Goal: Transaction & Acquisition: Purchase product/service

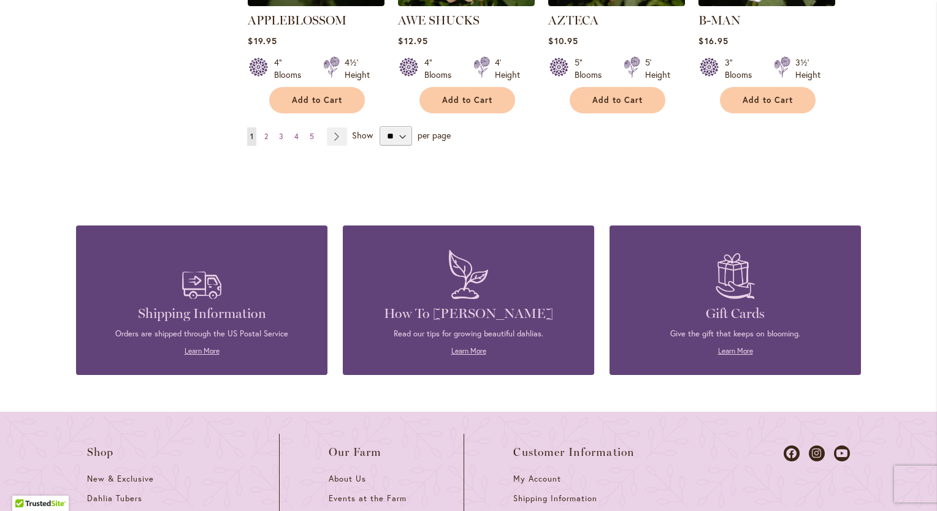
scroll to position [1021, 0]
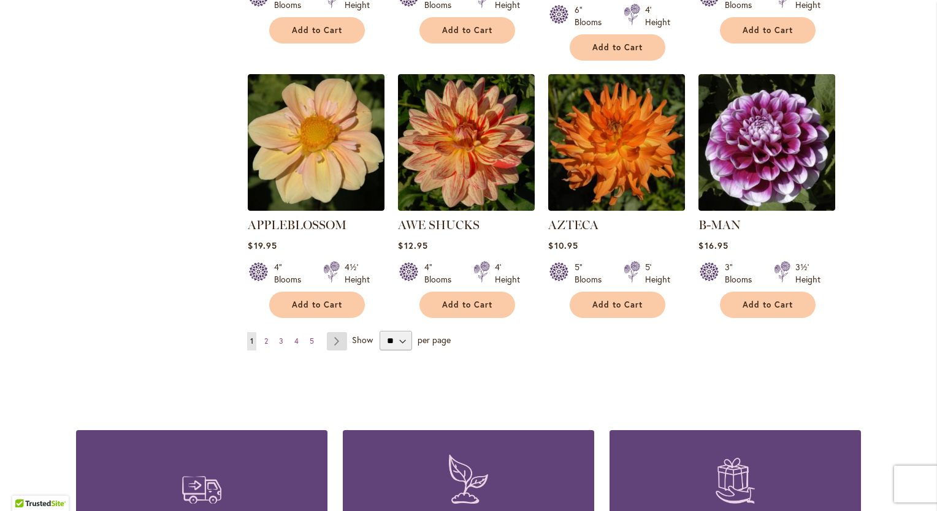
click at [333, 332] on link "Page Next" at bounding box center [337, 341] width 20 height 18
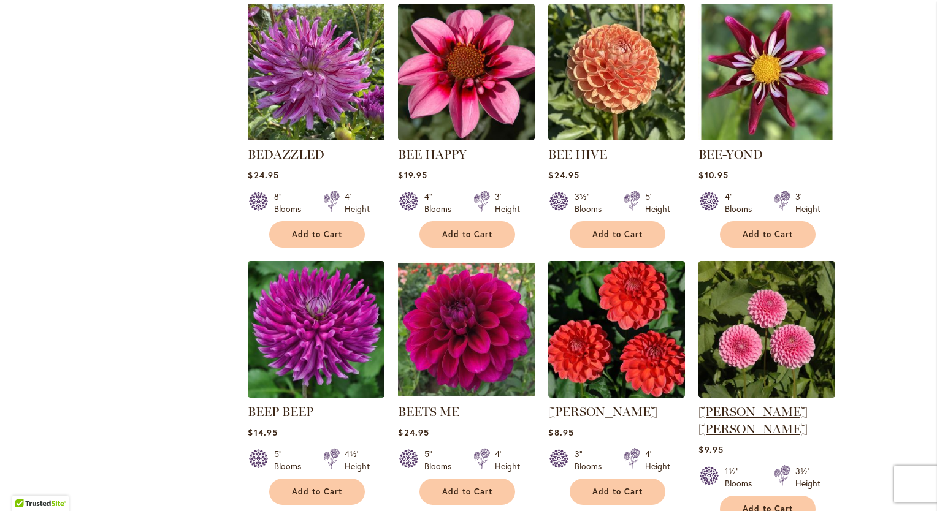
scroll to position [1021, 0]
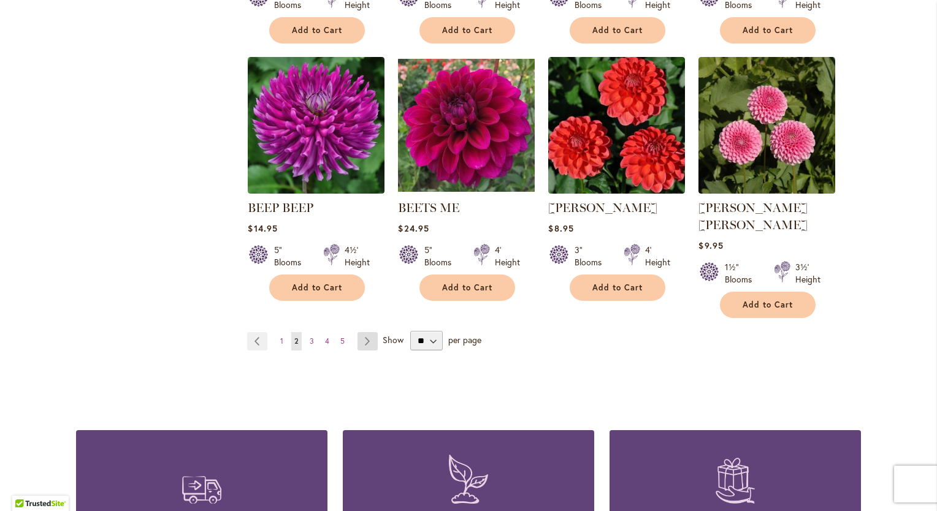
click at [363, 332] on link "Page Next" at bounding box center [367, 341] width 20 height 18
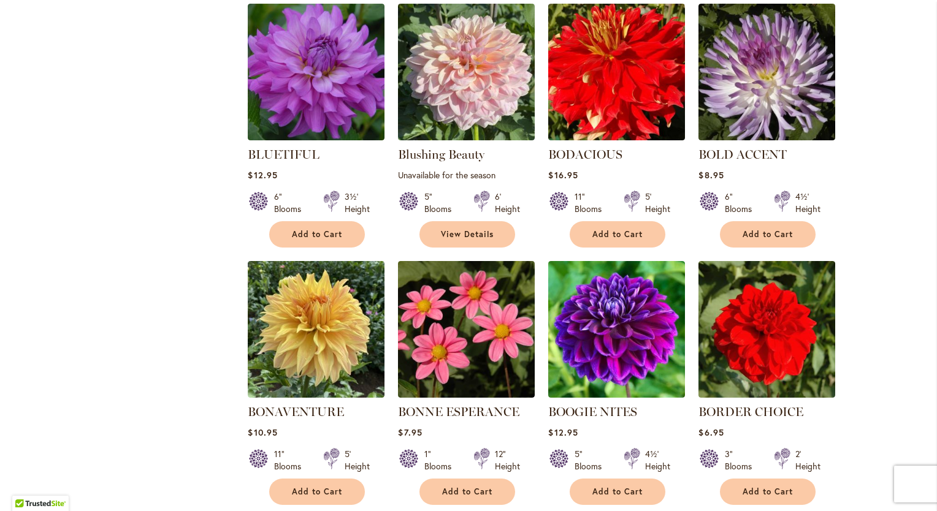
scroll to position [1021, 0]
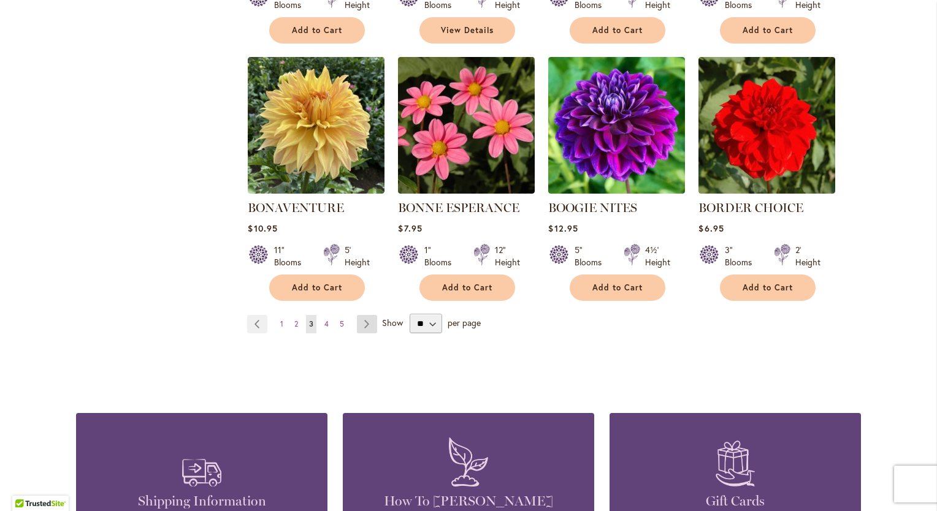
click at [360, 321] on link "Page Next" at bounding box center [367, 324] width 20 height 18
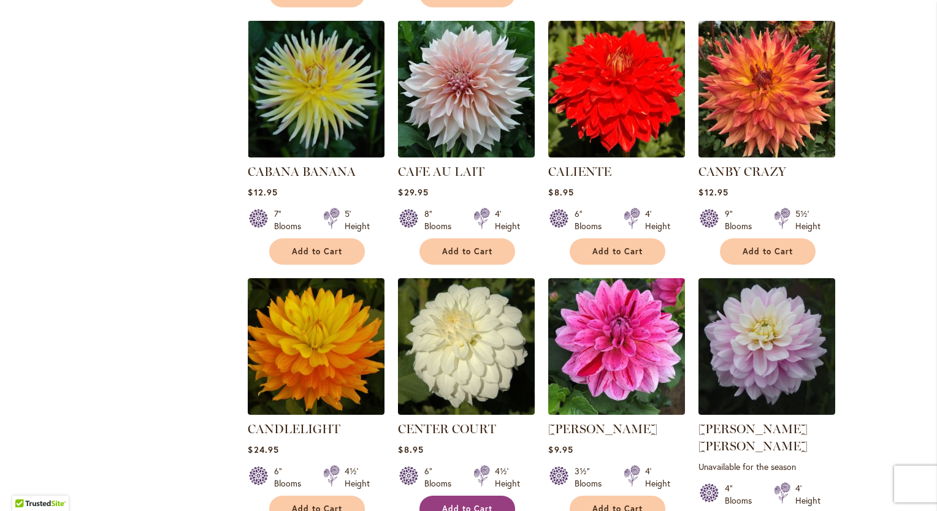
scroll to position [1021, 0]
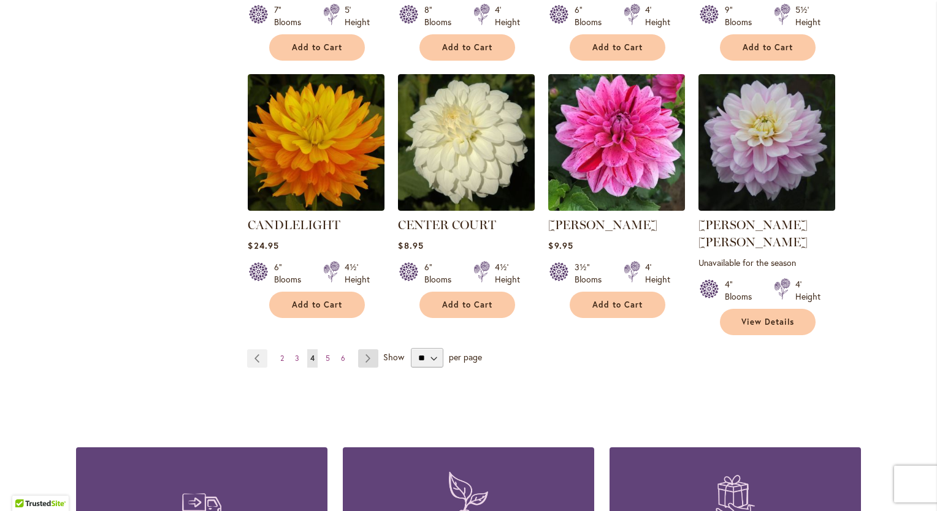
click at [362, 349] on link "Page Next" at bounding box center [368, 358] width 20 height 18
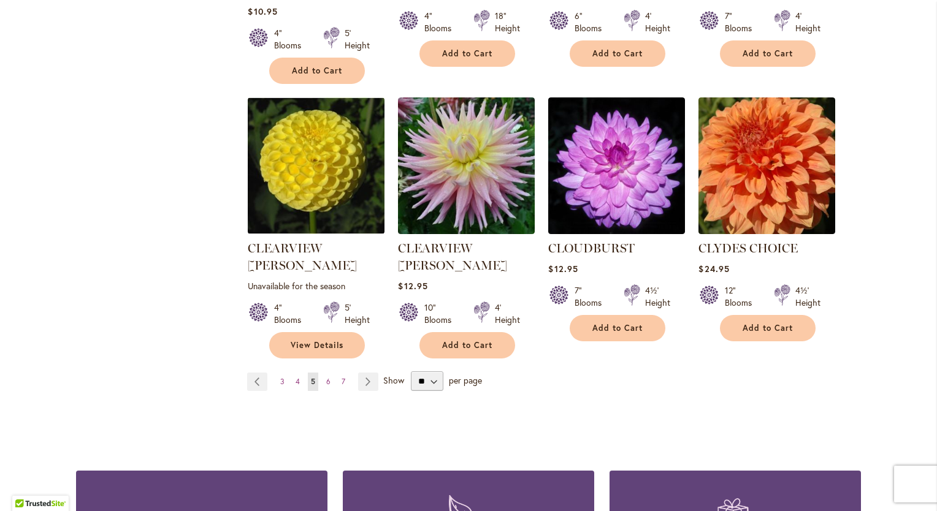
scroll to position [1021, 0]
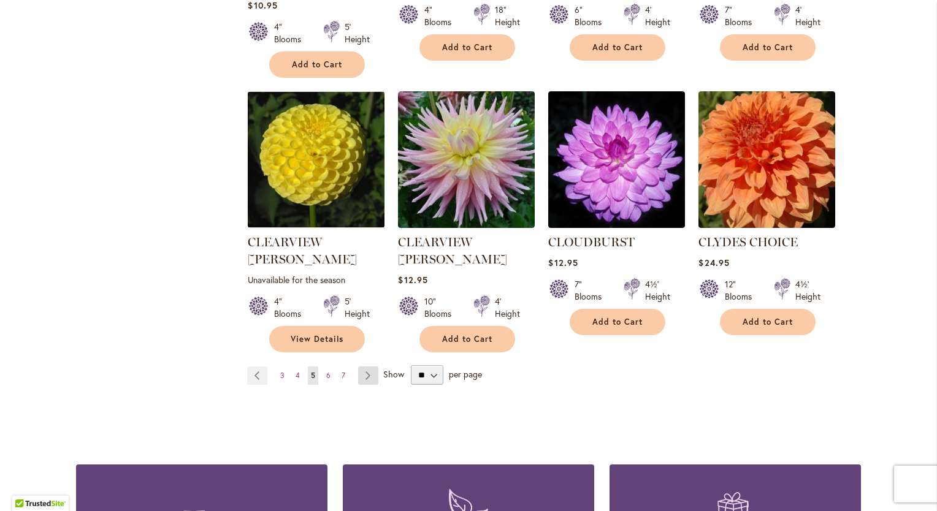
click at [362, 367] on link "Page Next" at bounding box center [368, 376] width 20 height 18
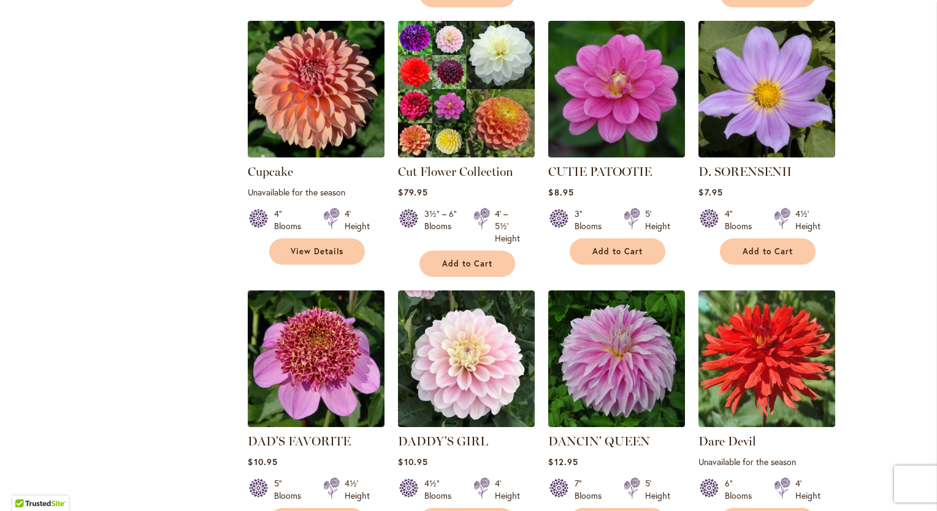
scroll to position [1021, 0]
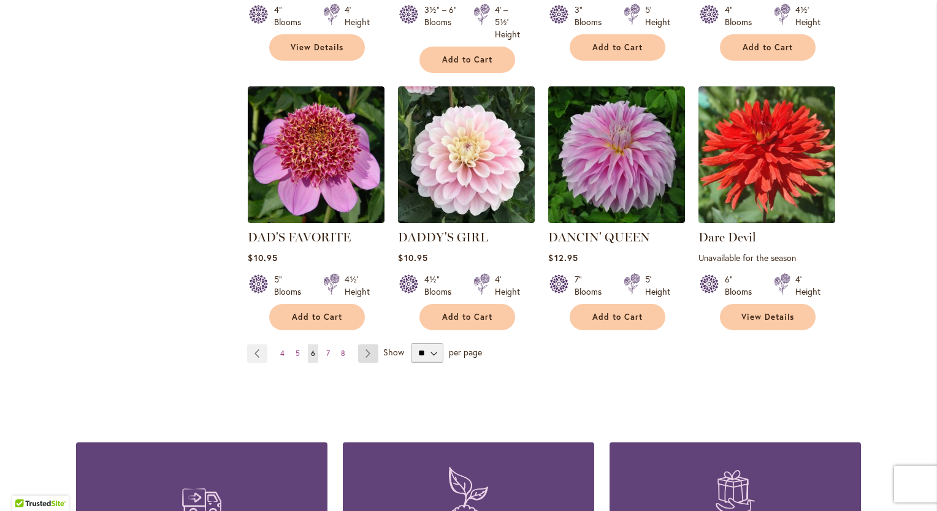
click at [358, 346] on link "Page Next" at bounding box center [368, 353] width 20 height 18
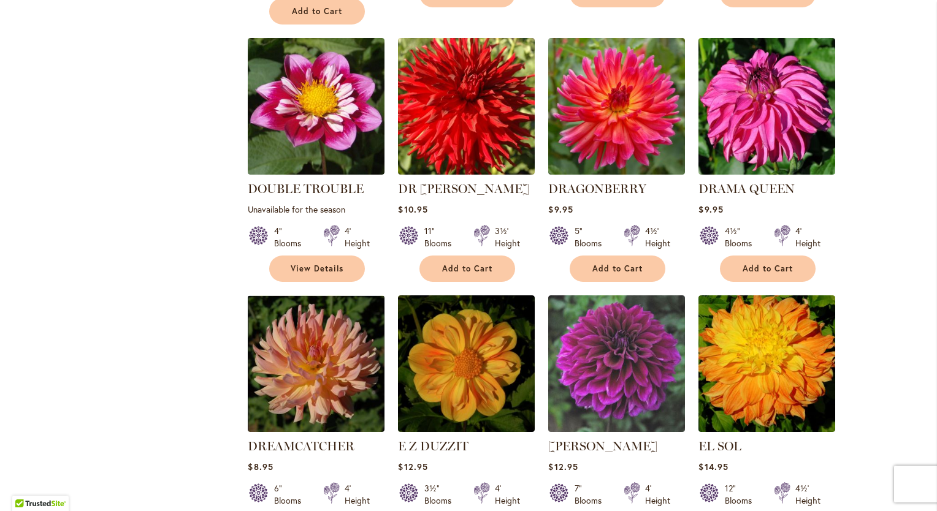
scroll to position [1021, 0]
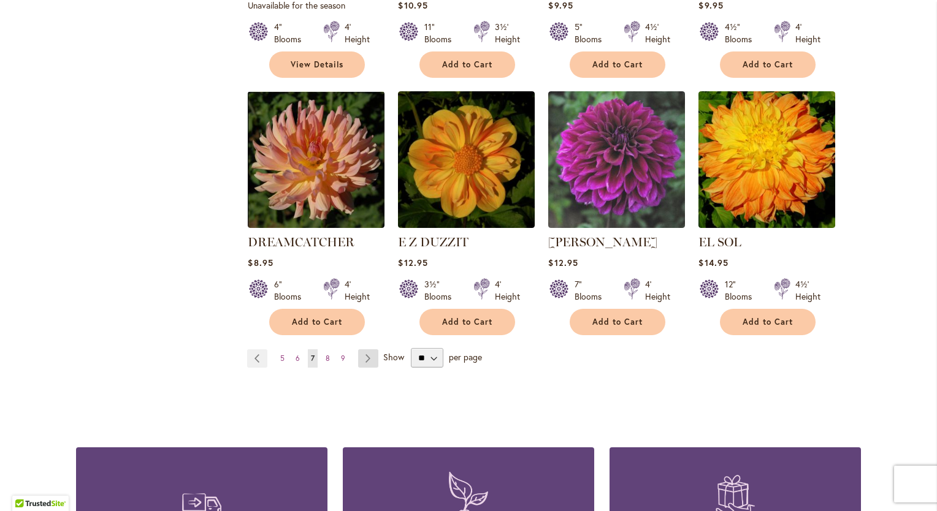
click at [362, 349] on link "Page Next" at bounding box center [368, 358] width 20 height 18
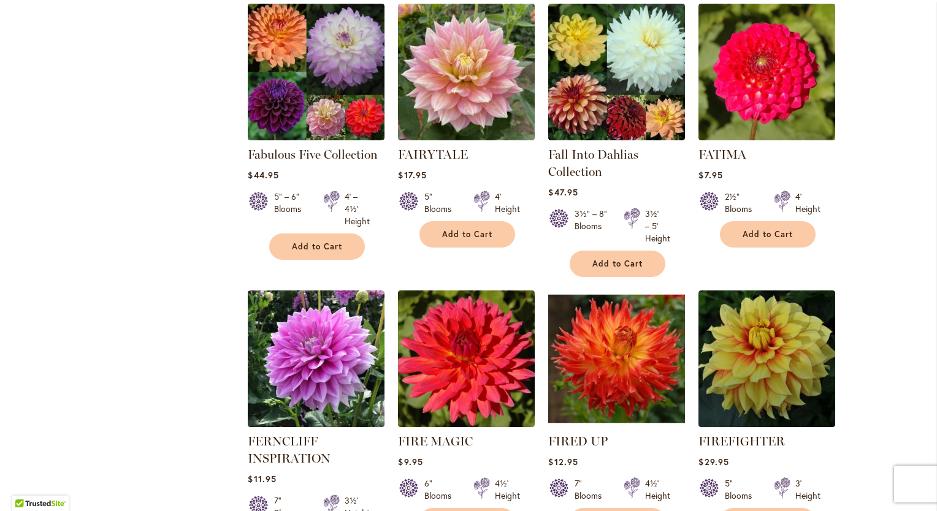
scroll to position [1021, 0]
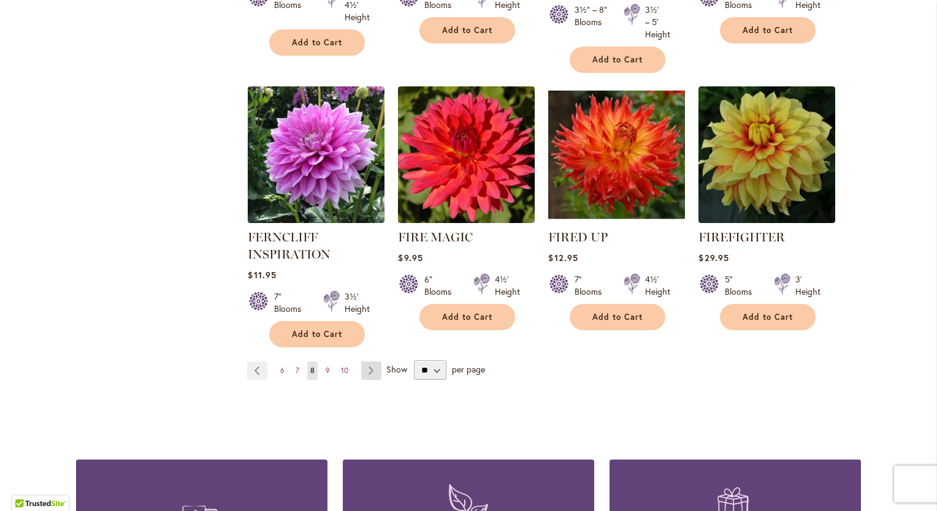
click at [365, 369] on link "Page Next" at bounding box center [371, 371] width 20 height 18
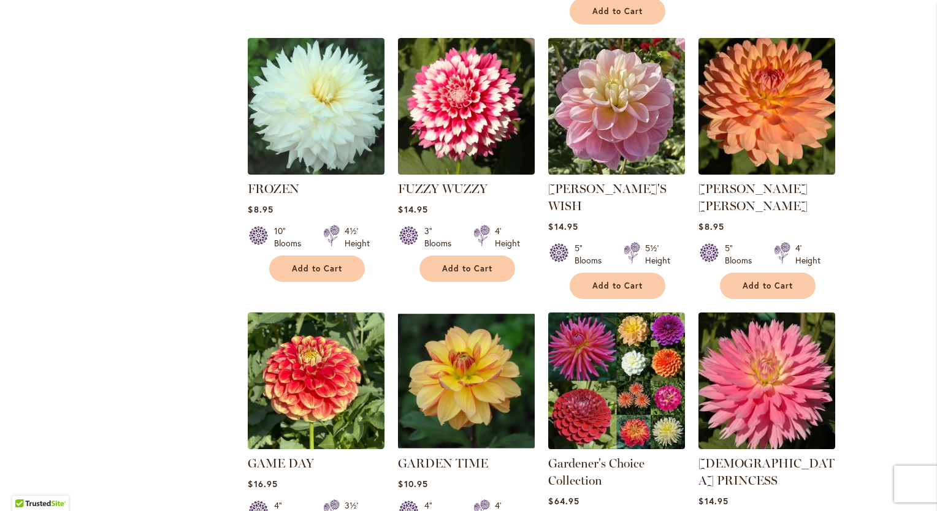
scroll to position [1021, 0]
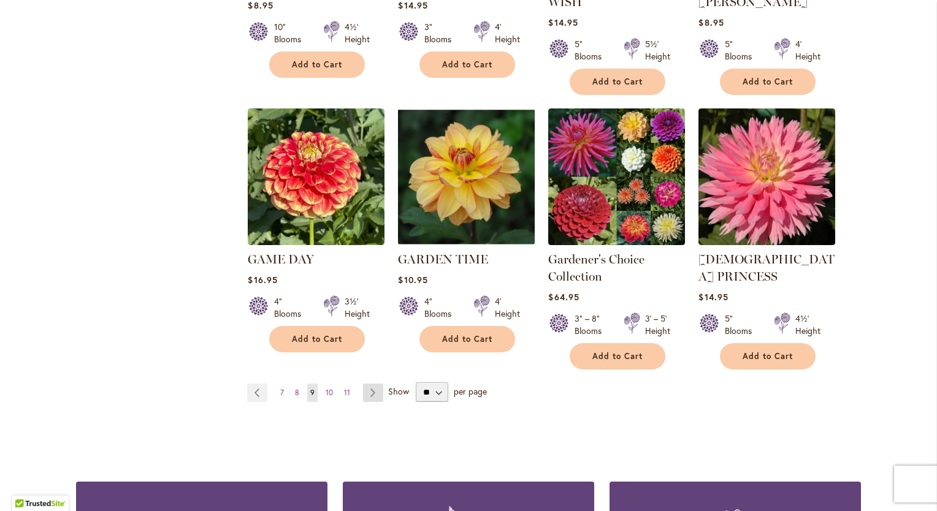
click at [371, 384] on link "Page Next" at bounding box center [373, 393] width 20 height 18
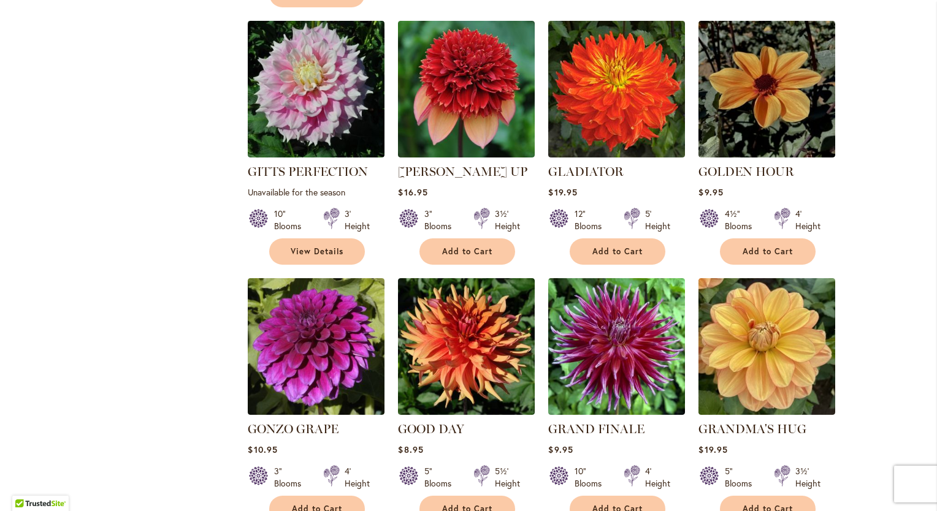
scroll to position [1021, 0]
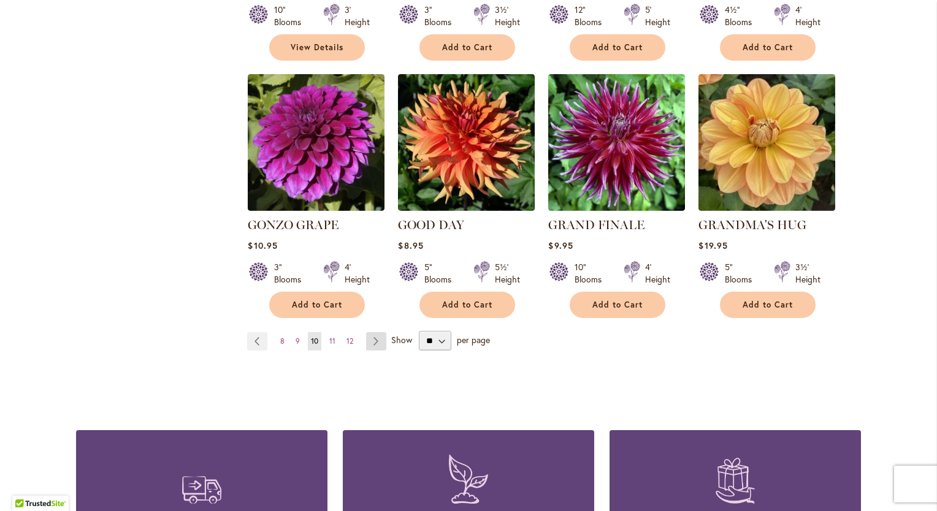
click at [375, 332] on link "Page Next" at bounding box center [376, 341] width 20 height 18
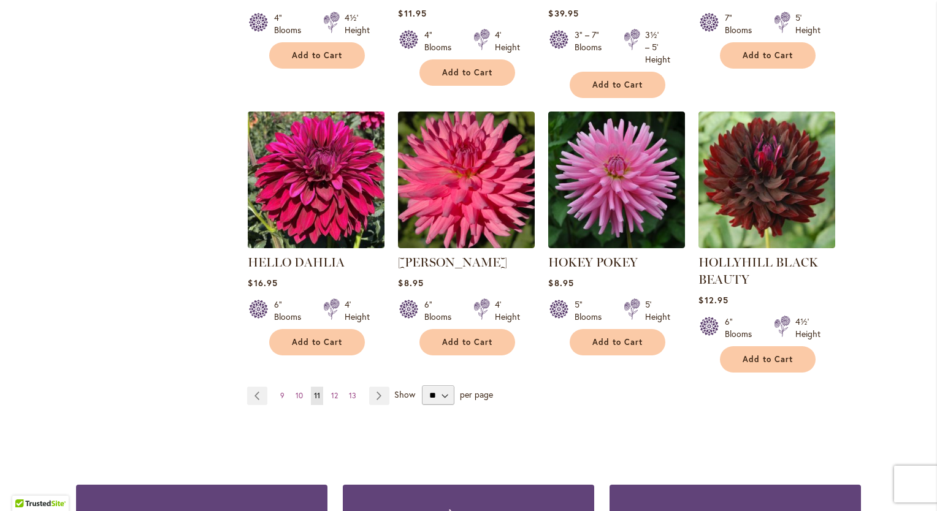
scroll to position [1021, 0]
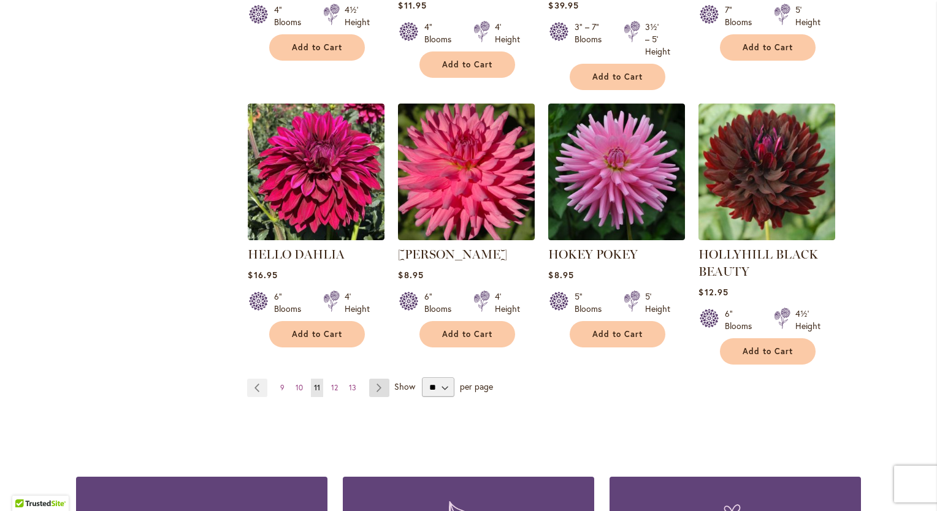
click at [371, 379] on link "Page Next" at bounding box center [379, 388] width 20 height 18
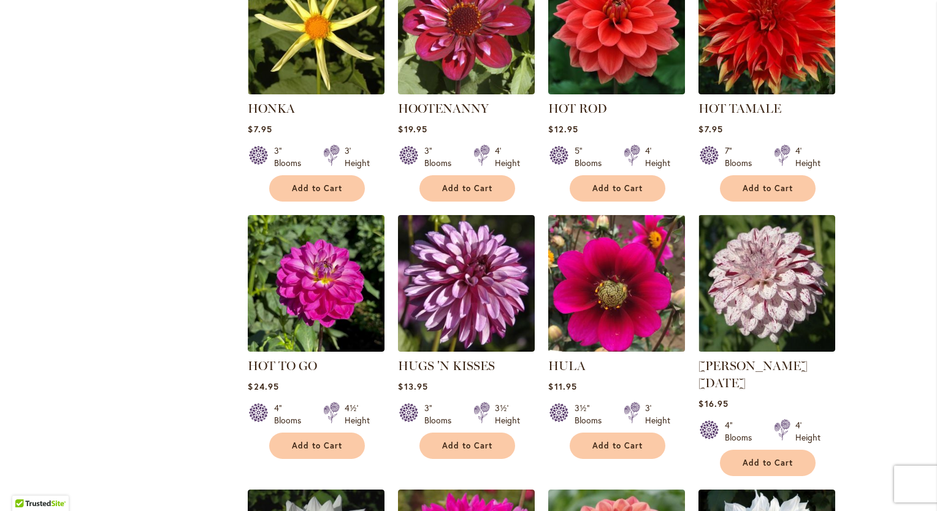
scroll to position [613, 0]
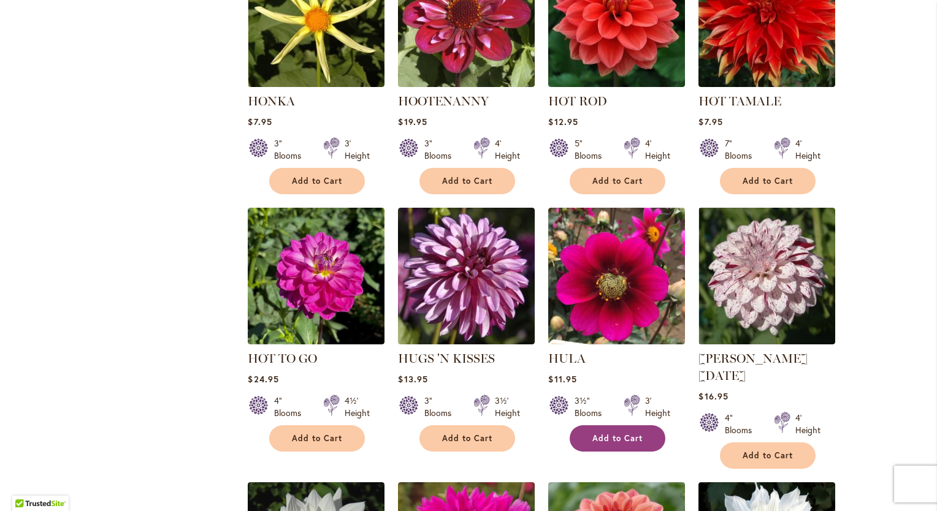
click at [604, 433] on span "Add to Cart" at bounding box center [617, 438] width 50 height 10
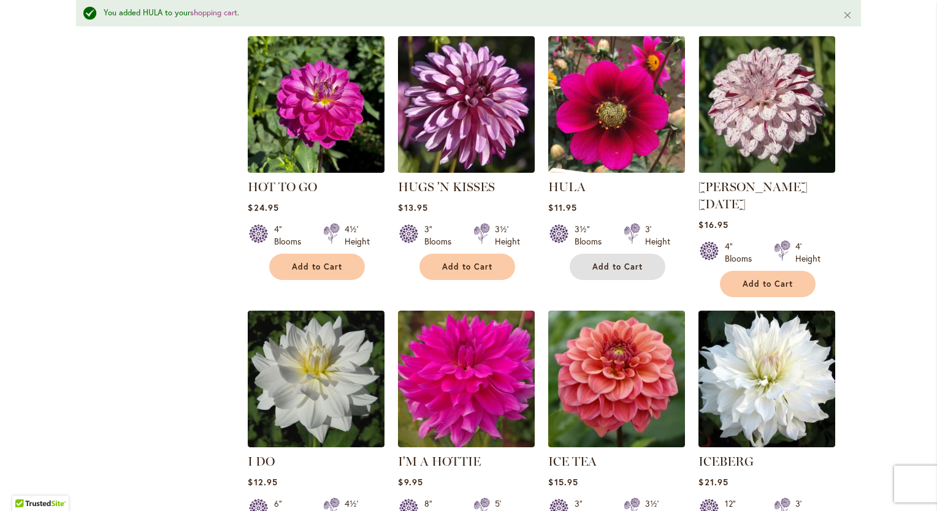
scroll to position [1021, 0]
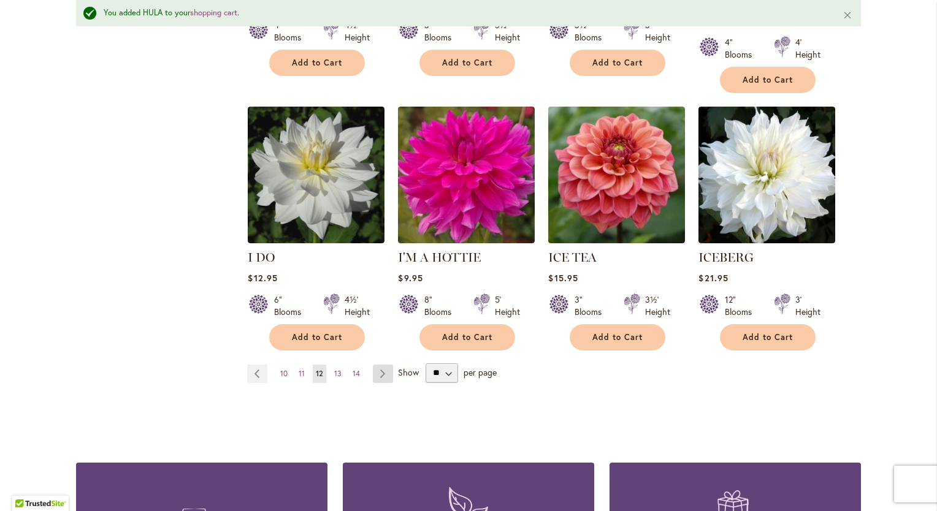
click at [378, 365] on link "Page Next" at bounding box center [383, 374] width 20 height 18
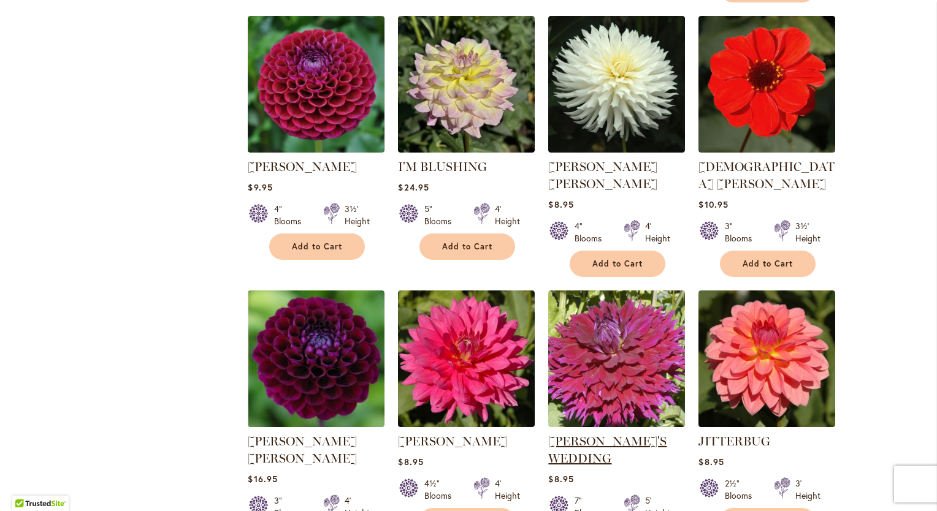
scroll to position [1021, 0]
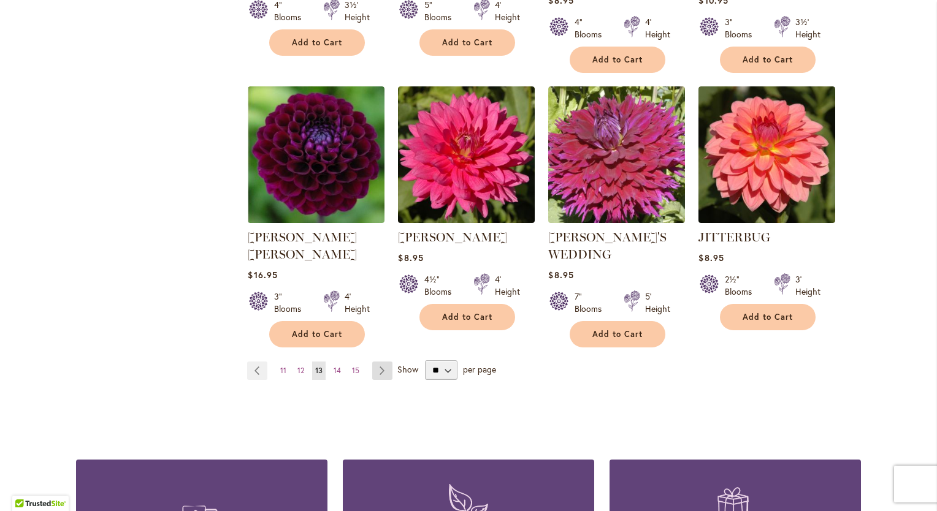
click at [379, 362] on link "Page Next" at bounding box center [382, 371] width 20 height 18
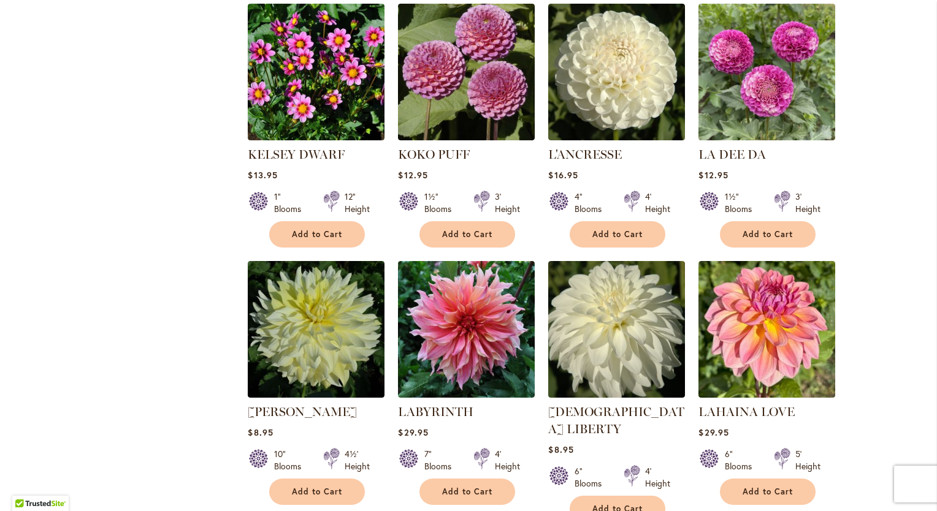
scroll to position [1021, 0]
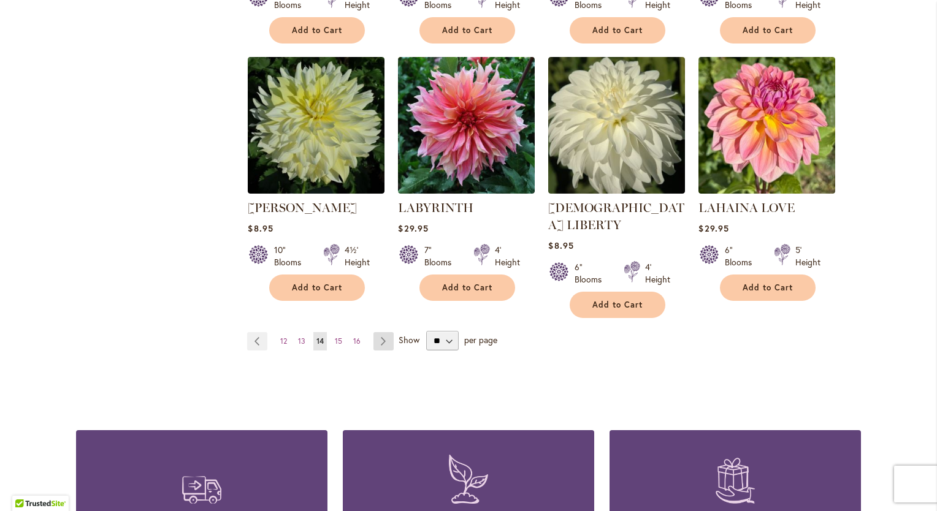
click at [380, 332] on link "Page Next" at bounding box center [383, 341] width 20 height 18
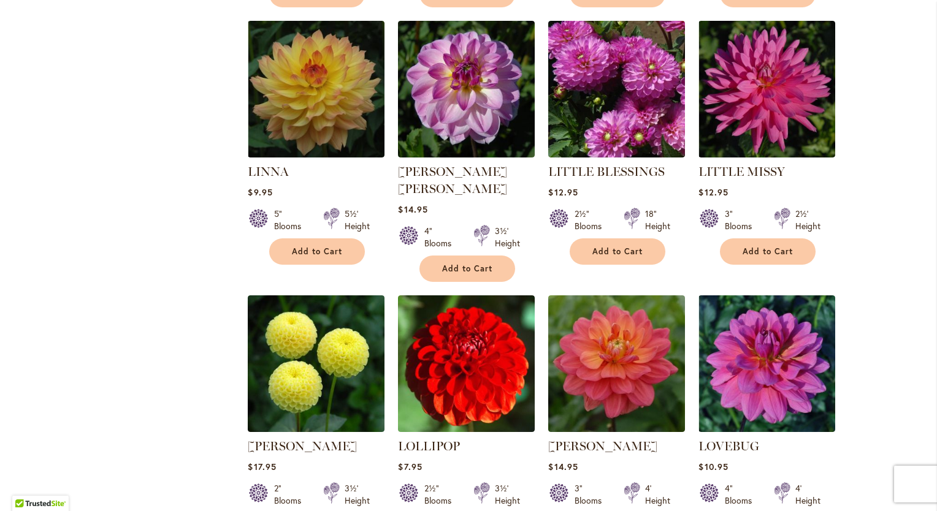
scroll to position [1021, 0]
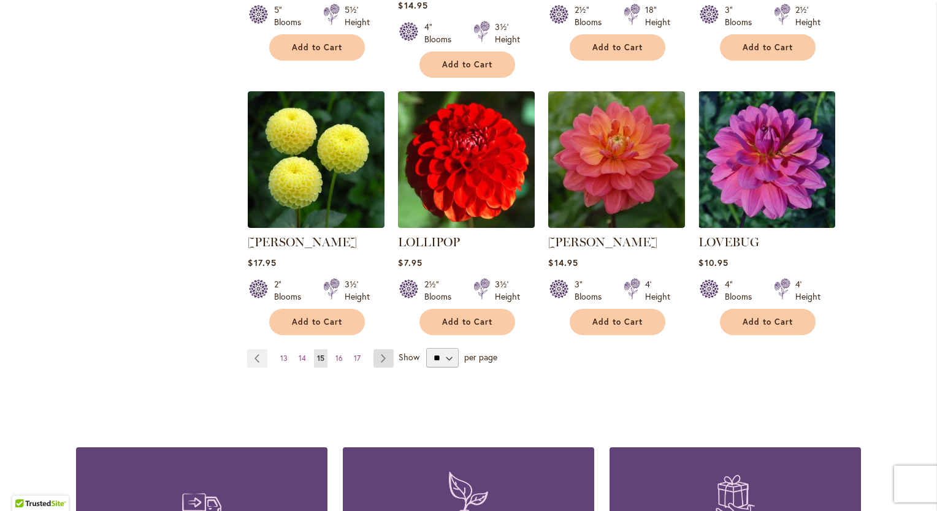
click at [376, 349] on link "Page Next" at bounding box center [383, 358] width 20 height 18
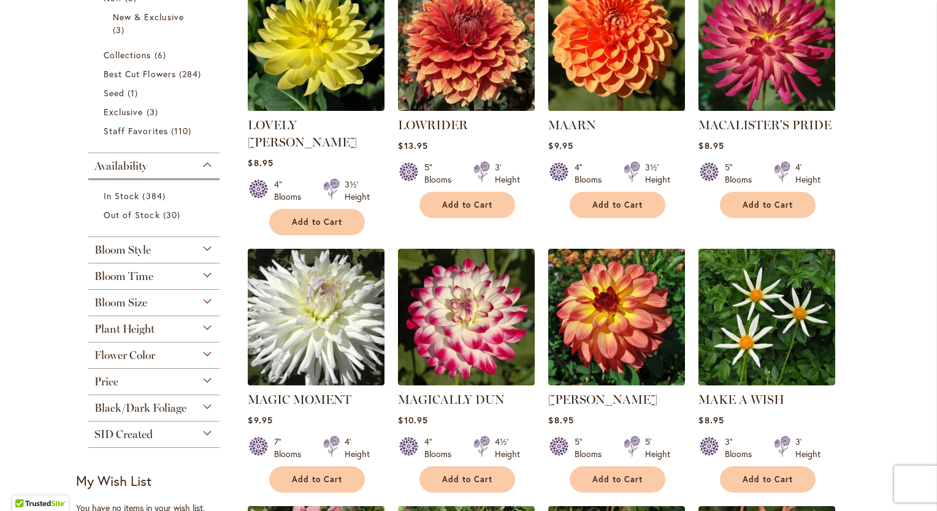
scroll to position [408, 0]
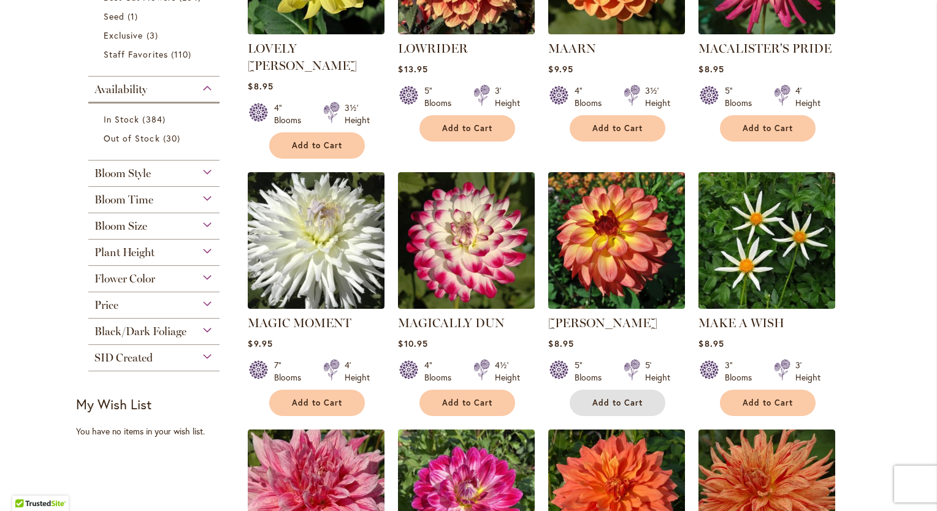
click at [593, 398] on span "Add to Cart" at bounding box center [617, 403] width 50 height 10
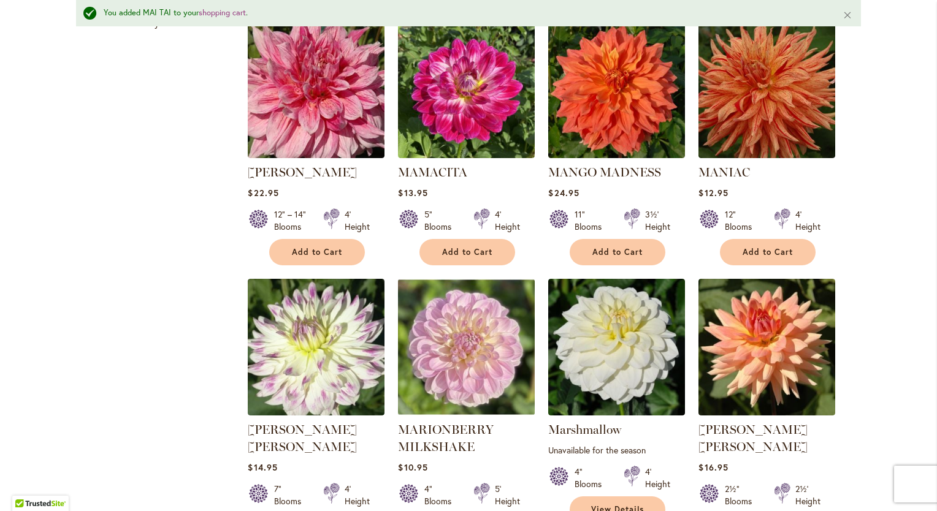
scroll to position [1053, 0]
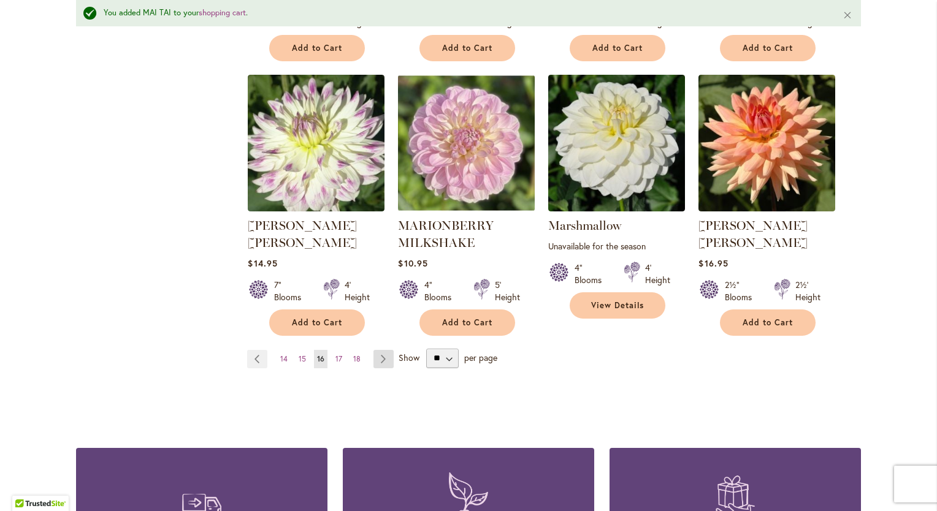
click at [377, 350] on link "Page Next" at bounding box center [383, 359] width 20 height 18
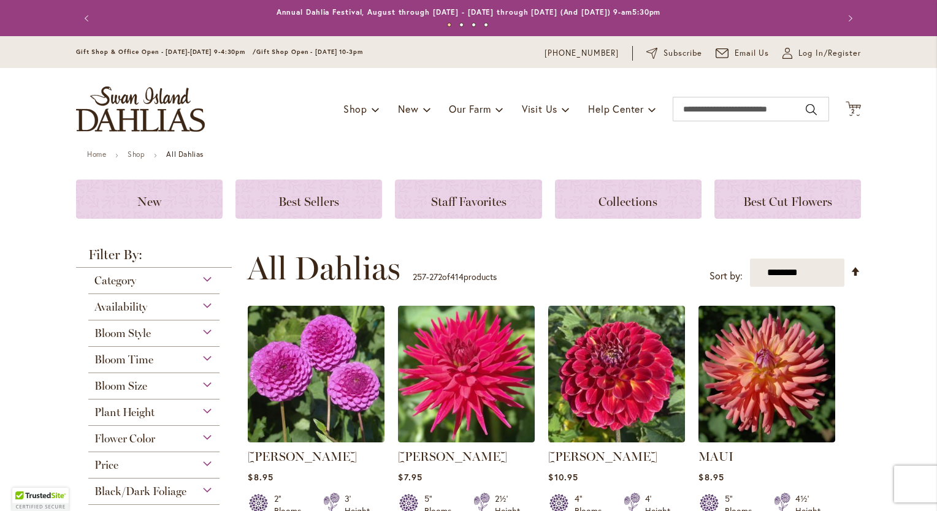
scroll to position [204, 0]
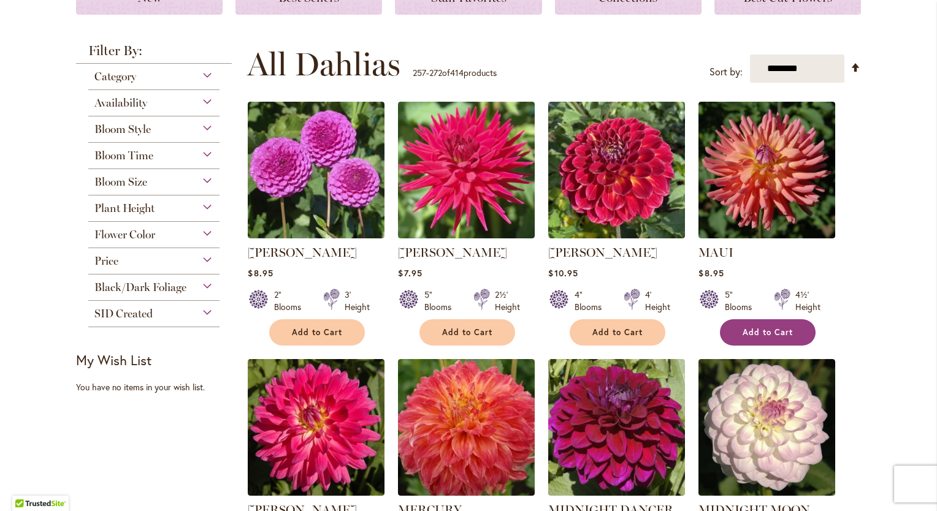
click at [759, 335] on span "Add to Cart" at bounding box center [767, 332] width 50 height 10
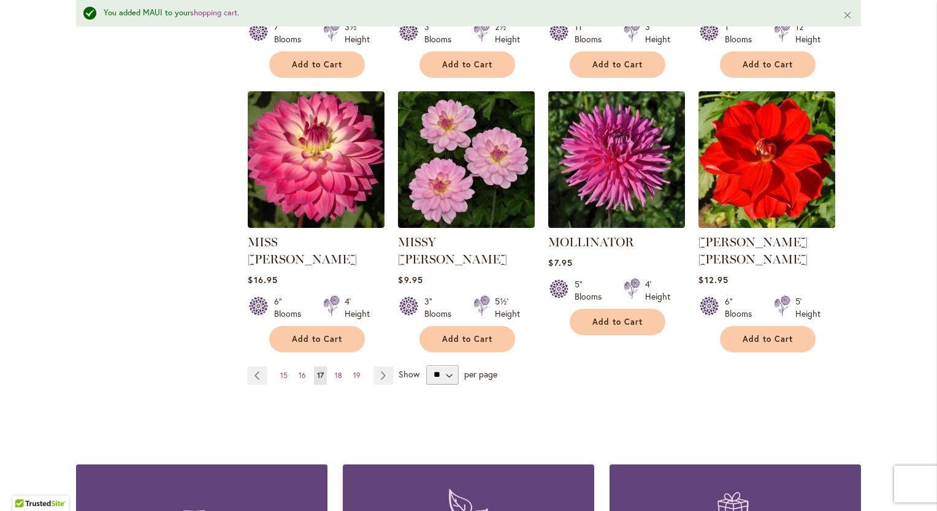
scroll to position [1053, 0]
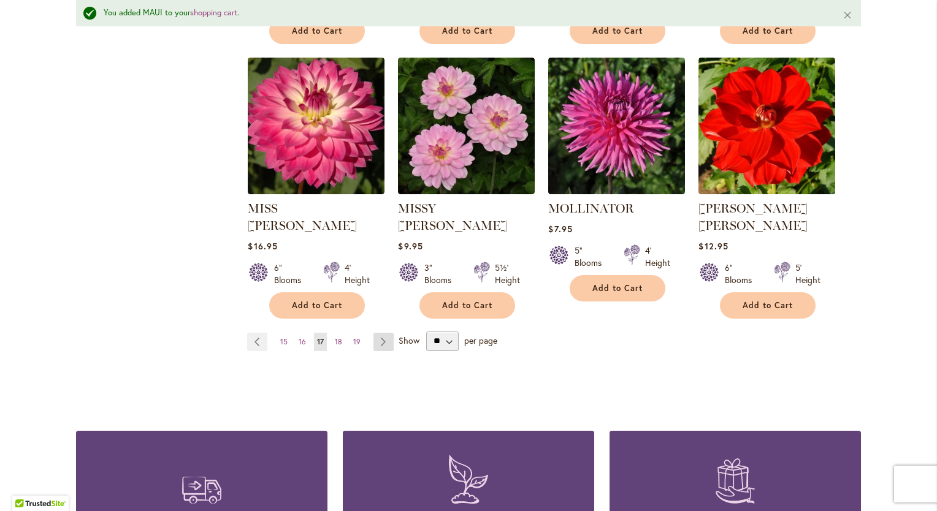
click at [384, 333] on link "Page Next" at bounding box center [383, 342] width 20 height 18
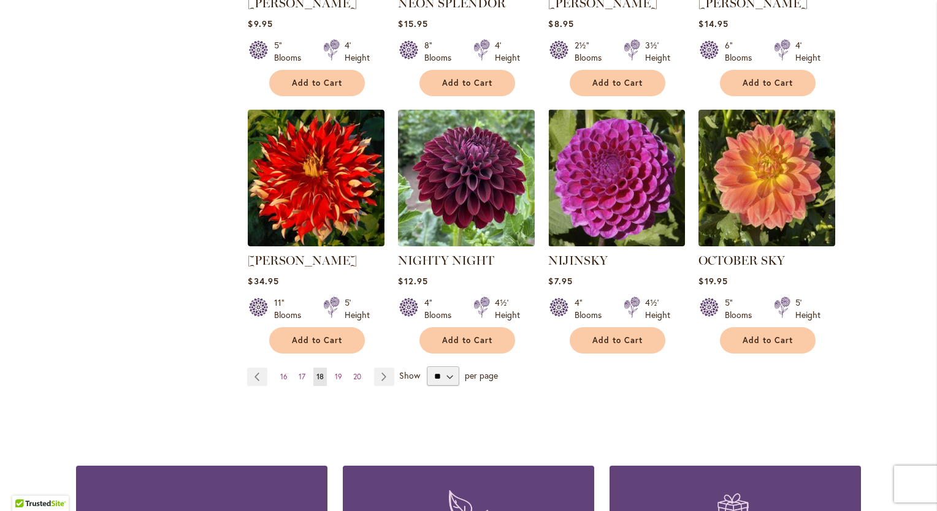
scroll to position [1021, 0]
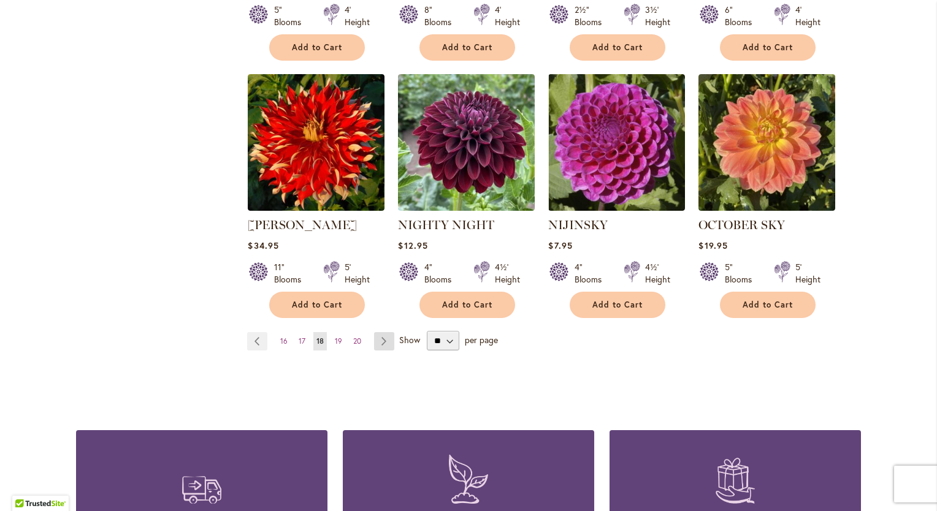
click at [384, 332] on link "Page Next" at bounding box center [384, 341] width 20 height 18
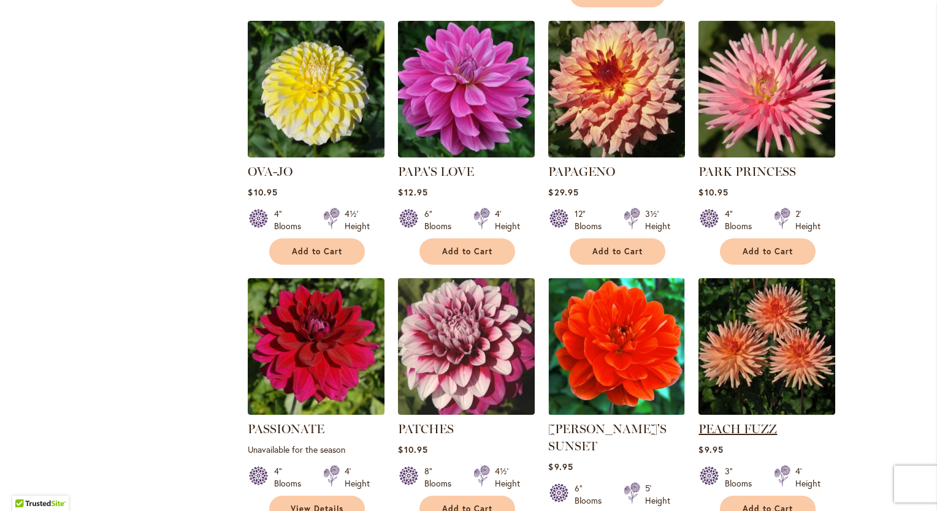
scroll to position [1021, 0]
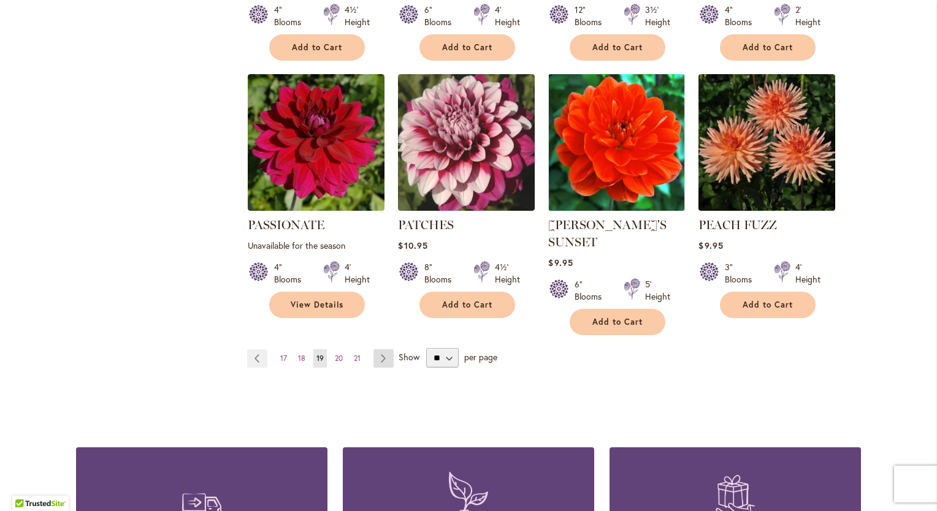
click at [378, 349] on link "Page Next" at bounding box center [383, 358] width 20 height 18
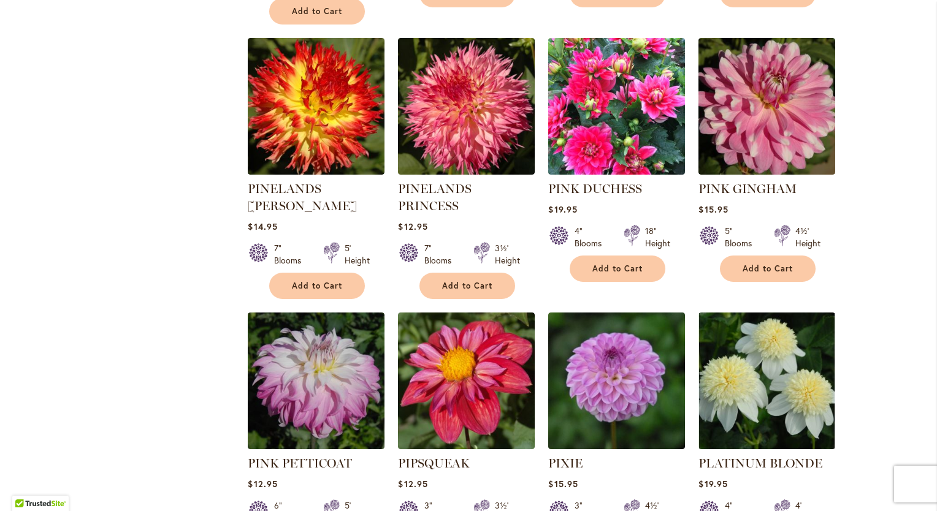
scroll to position [1021, 0]
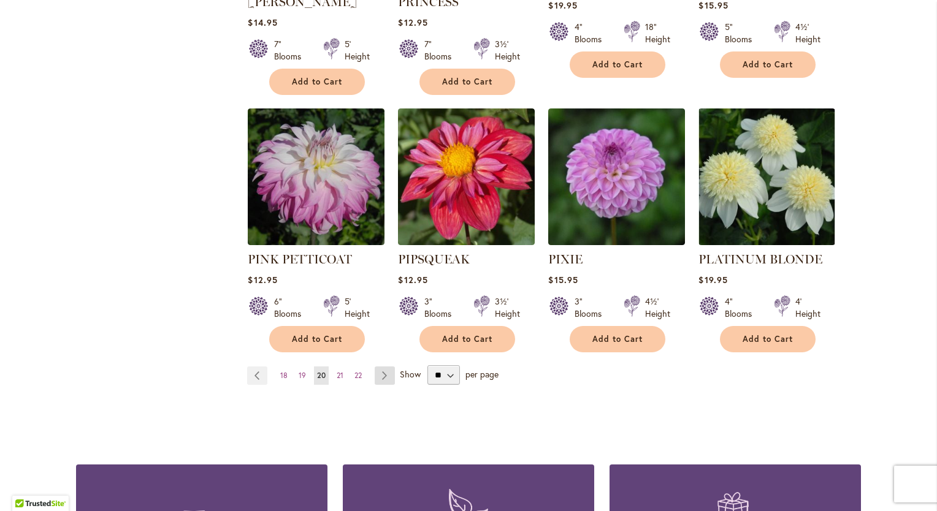
click at [384, 367] on link "Page Next" at bounding box center [385, 376] width 20 height 18
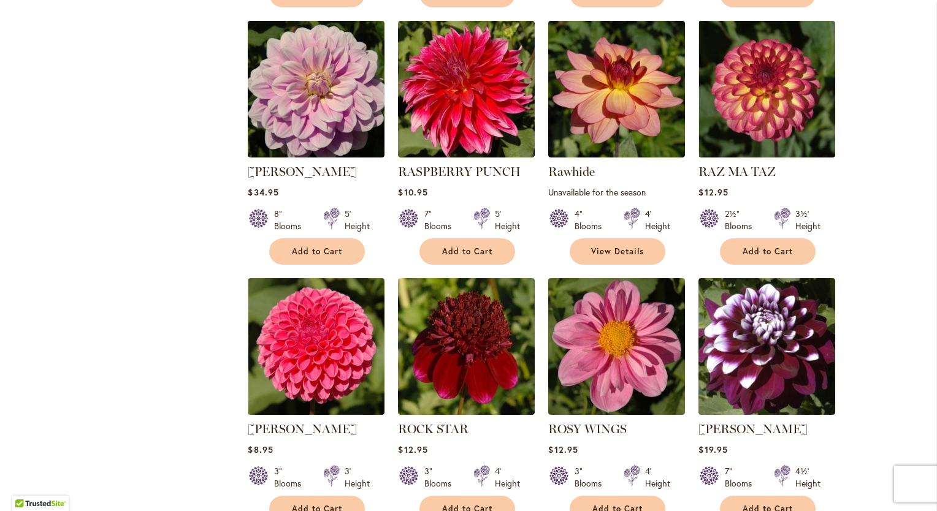
scroll to position [1021, 0]
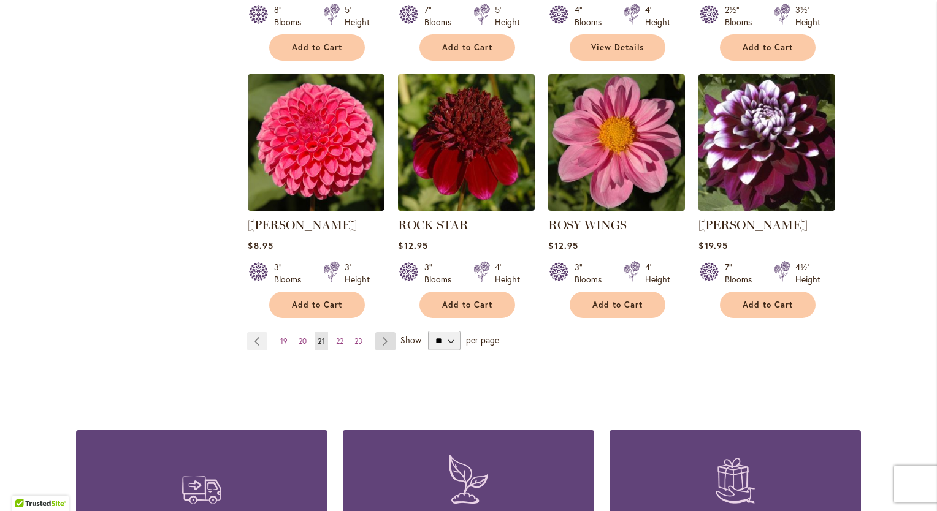
click at [378, 342] on link "Page Next" at bounding box center [385, 341] width 20 height 18
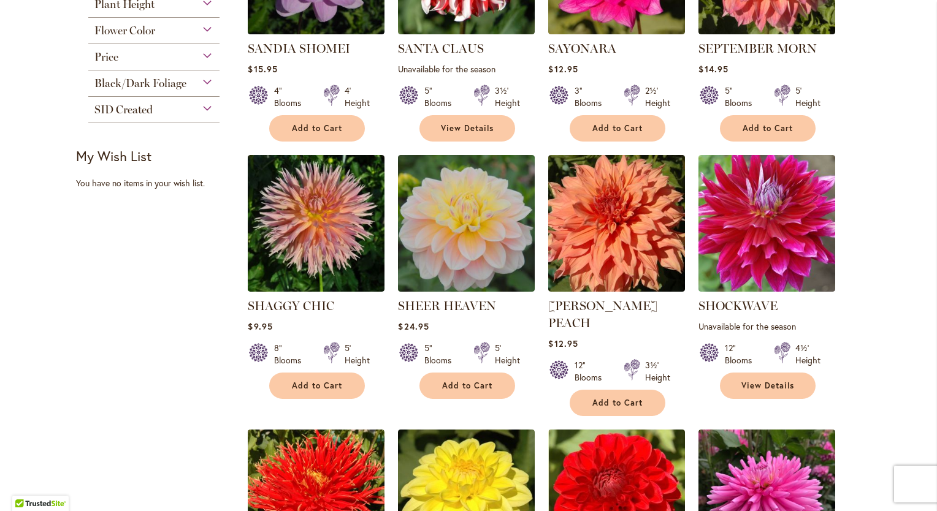
scroll to position [613, 0]
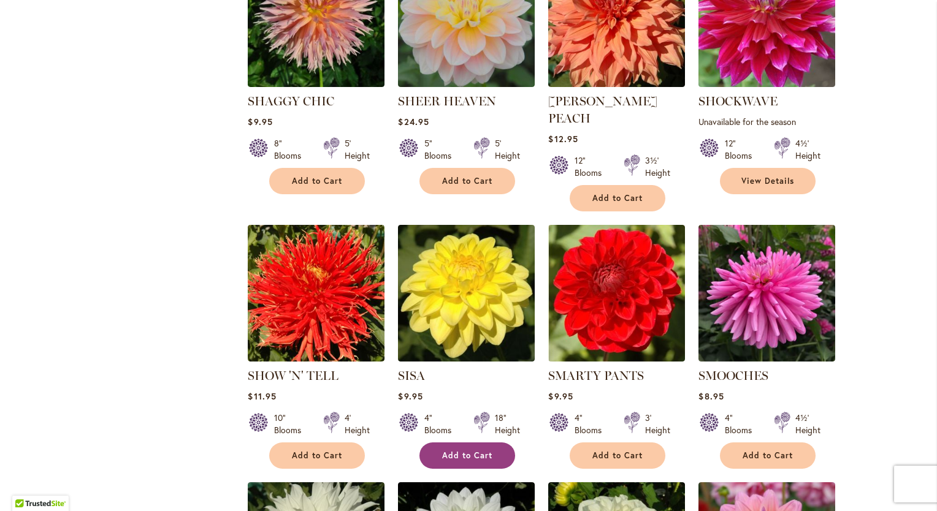
click at [461, 451] on span "Add to Cart" at bounding box center [467, 456] width 50 height 10
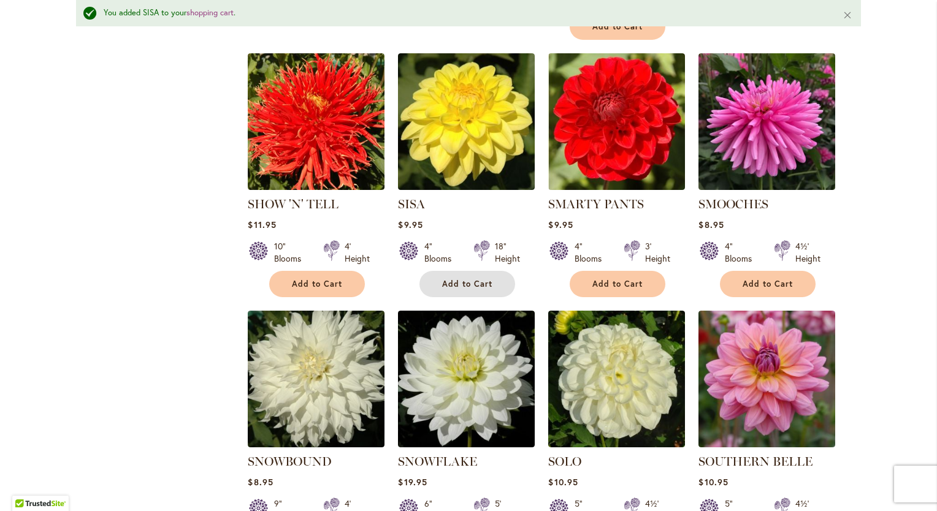
scroll to position [1021, 0]
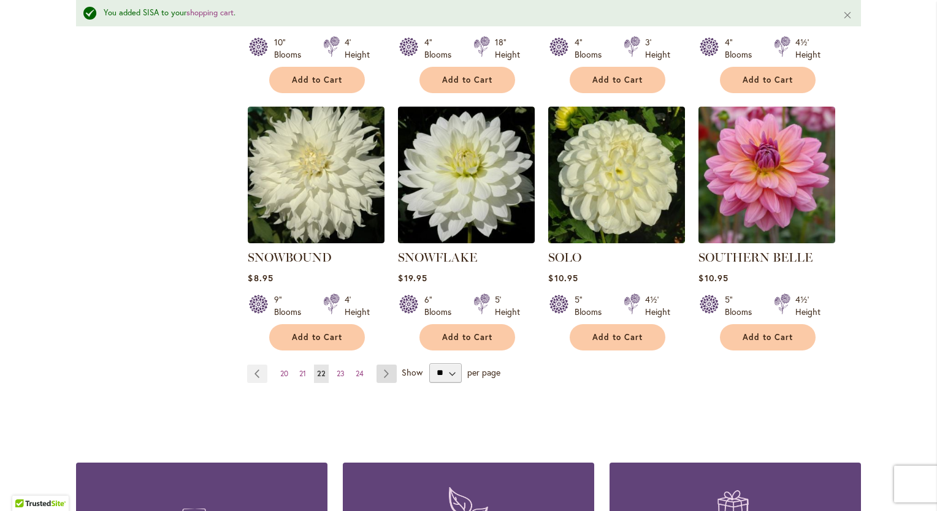
click at [383, 365] on link "Page Next" at bounding box center [386, 374] width 20 height 18
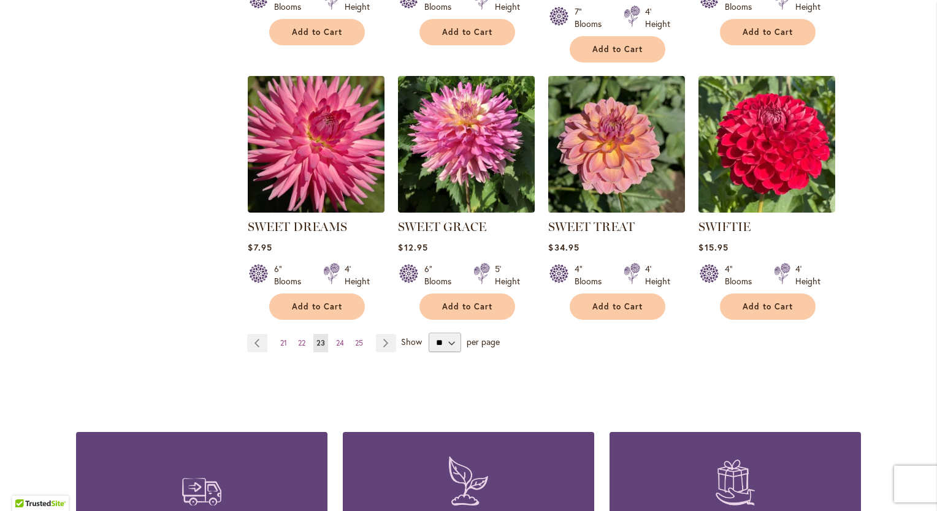
scroll to position [1021, 0]
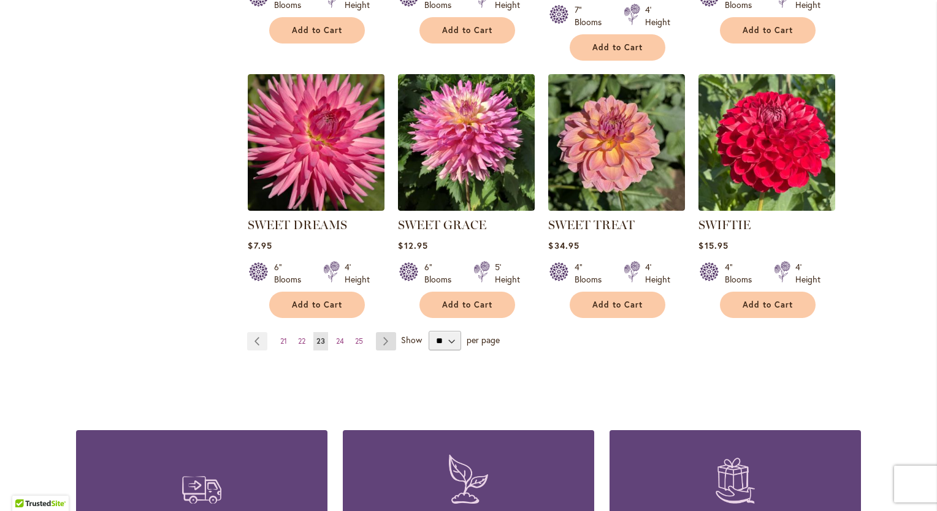
click at [379, 341] on link "Page Next" at bounding box center [386, 341] width 20 height 18
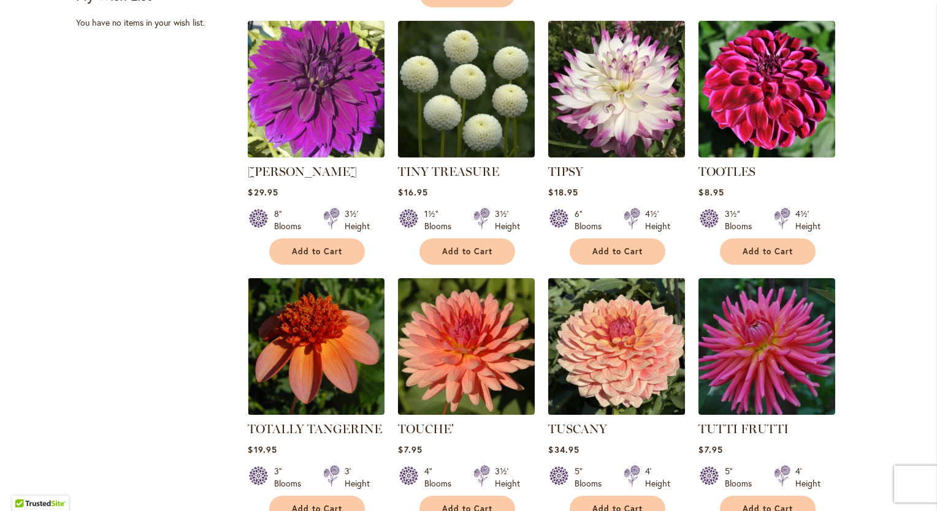
scroll to position [1021, 0]
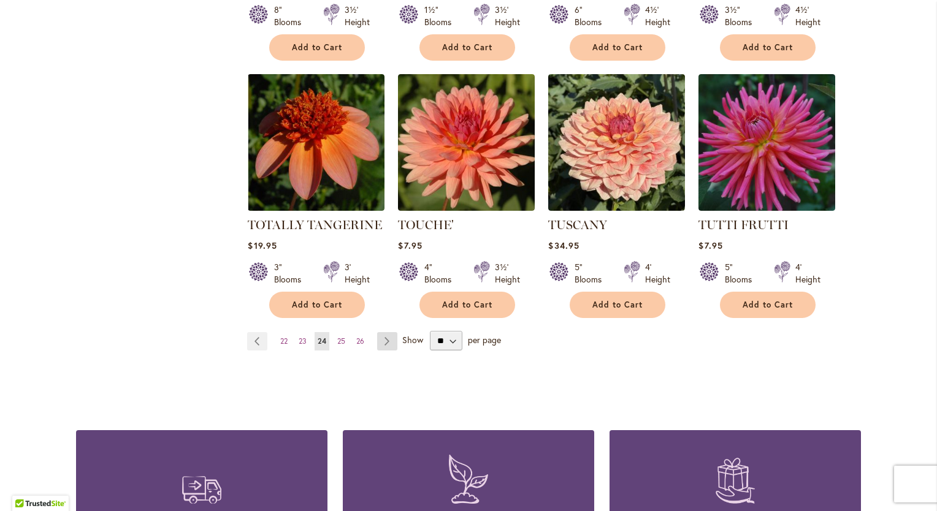
click at [382, 332] on link "Page Next" at bounding box center [387, 341] width 20 height 18
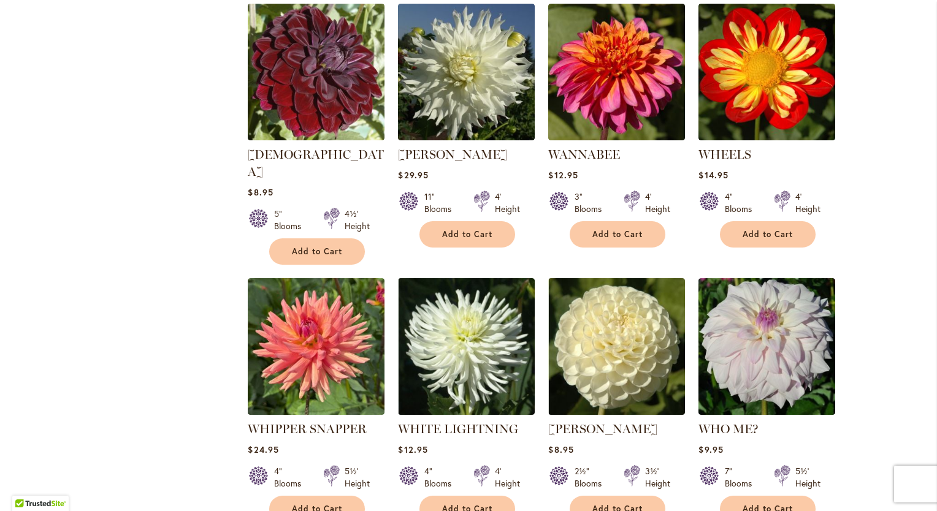
scroll to position [1021, 0]
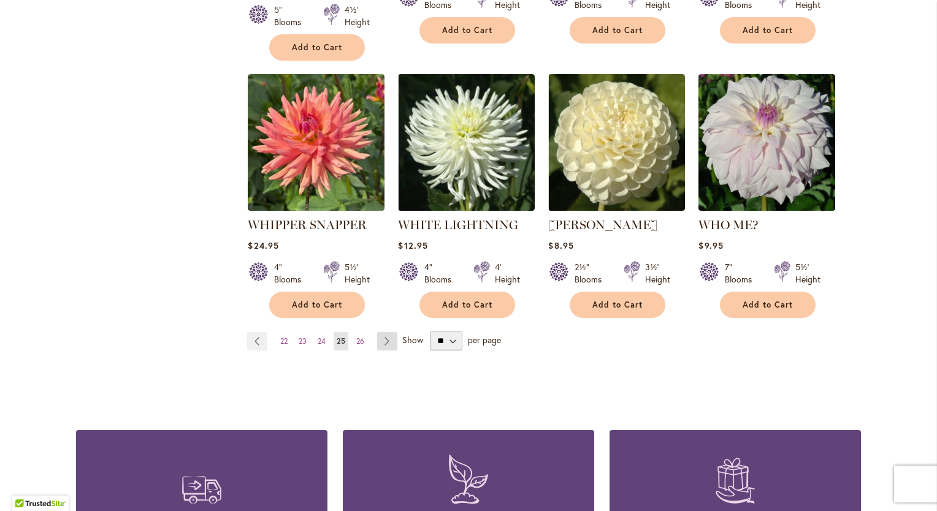
click at [379, 332] on link "Page Next" at bounding box center [387, 341] width 20 height 18
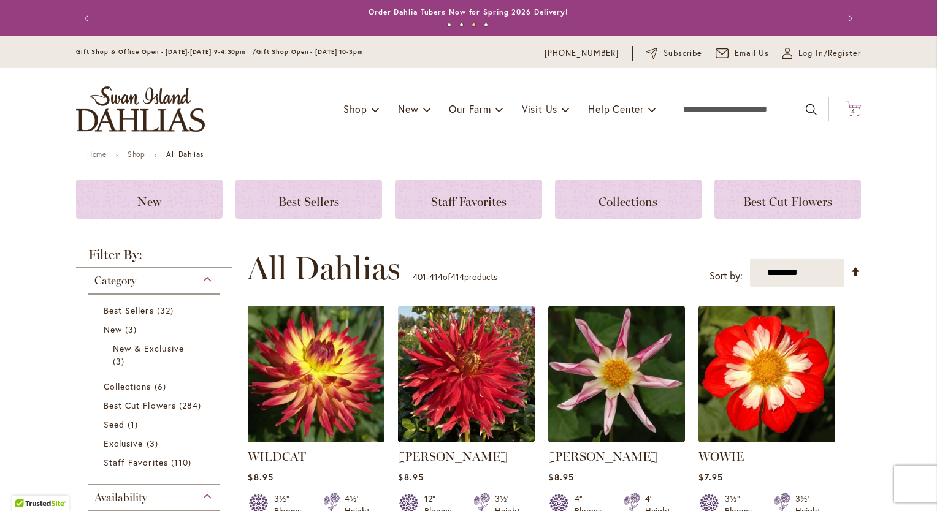
click at [851, 108] on span "4" at bounding box center [853, 111] width 4 height 8
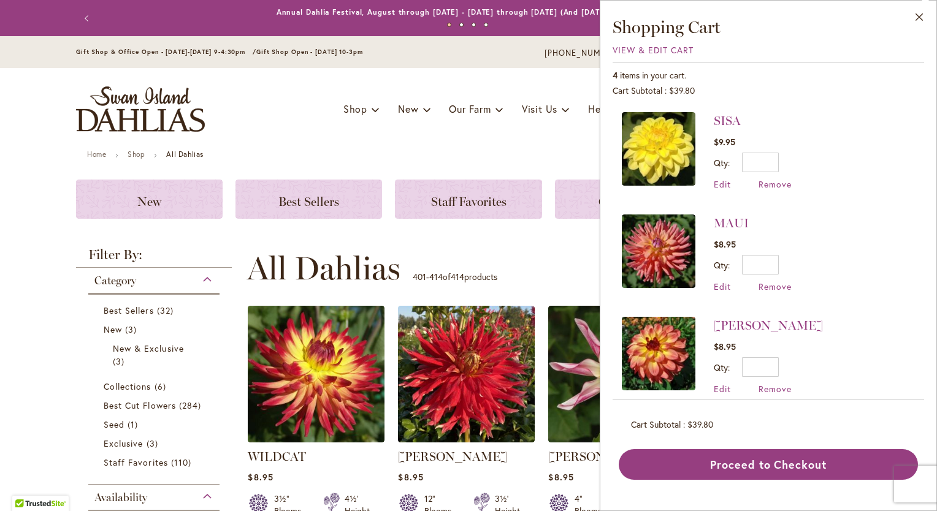
drag, startPoint x: 921, startPoint y: 19, endPoint x: 907, endPoint y: 30, distance: 17.9
click at [920, 19] on button "Close" at bounding box center [919, 20] width 34 height 39
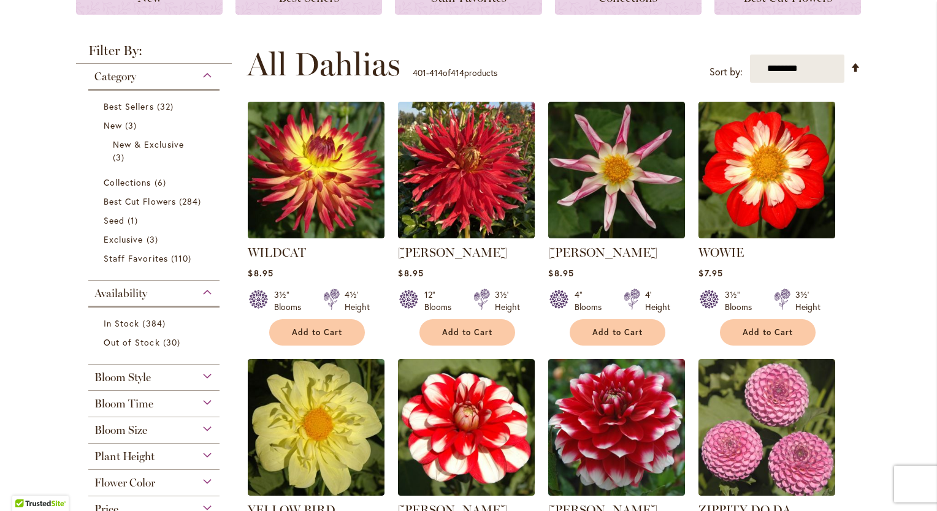
scroll to position [408, 0]
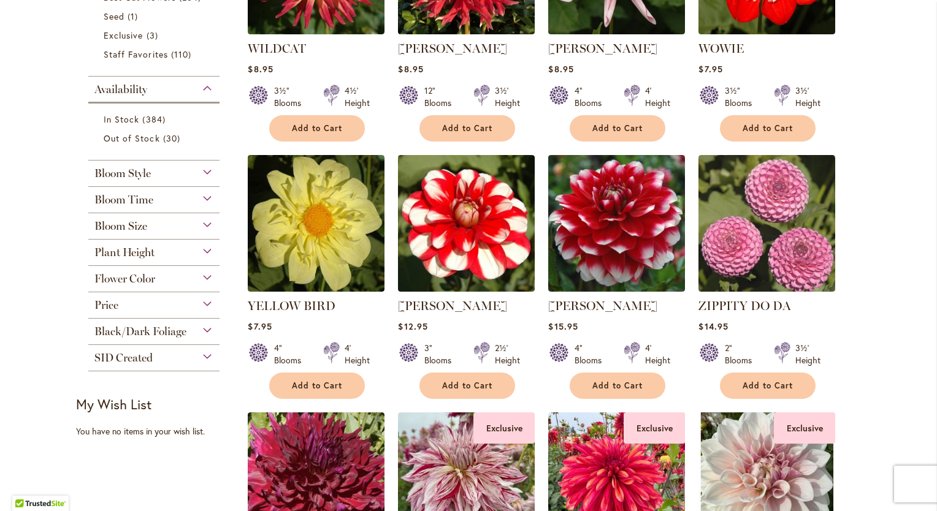
click at [200, 247] on div "Plant Height" at bounding box center [153, 250] width 131 height 20
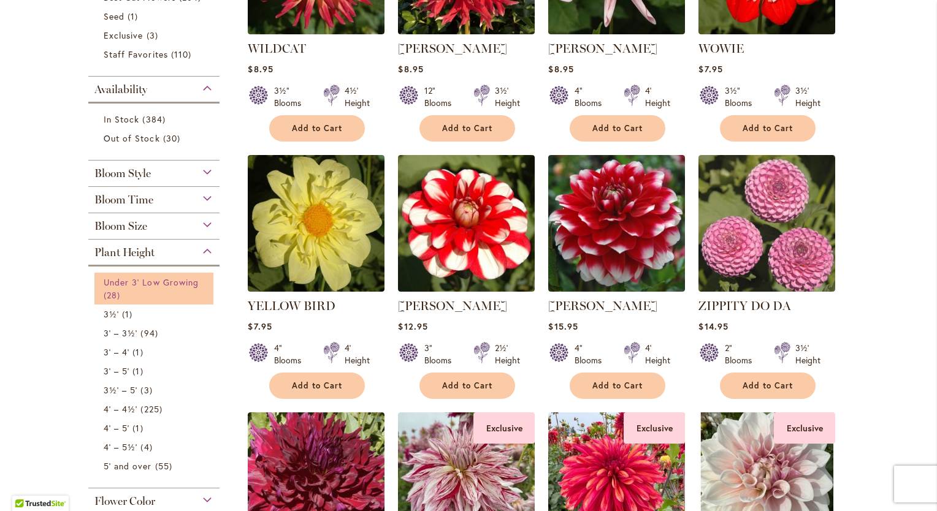
click at [147, 298] on link "Under 3' Low Growing 28 items" at bounding box center [156, 289] width 104 height 26
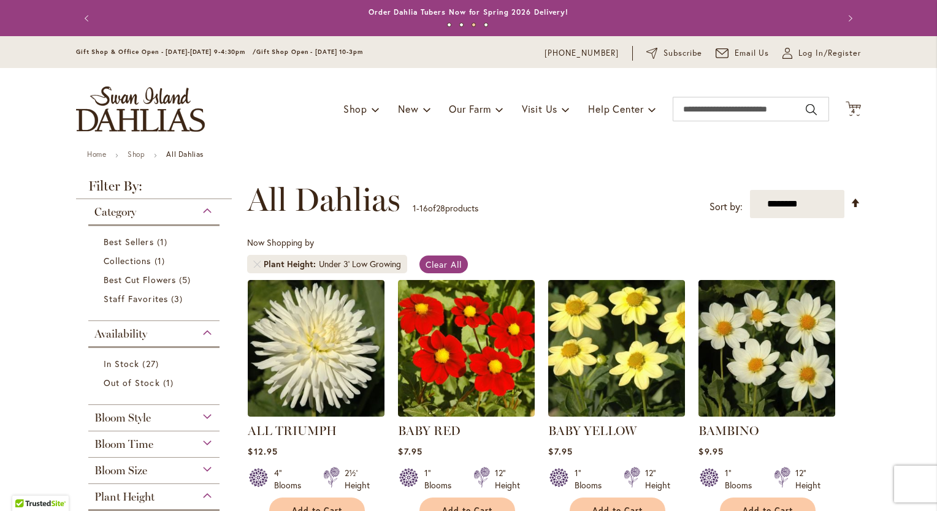
click at [140, 441] on span "Bloom Time" at bounding box center [123, 444] width 59 height 13
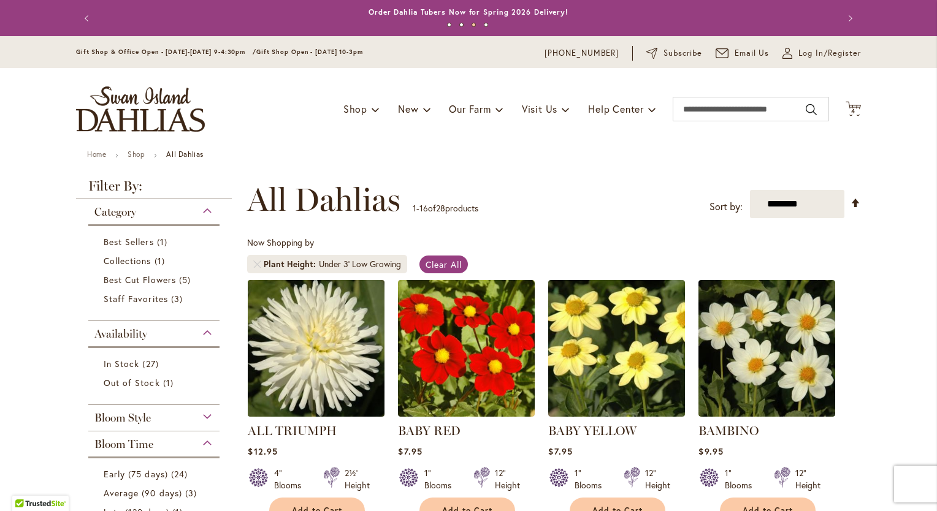
click at [303, 352] on img at bounding box center [316, 347] width 143 height 143
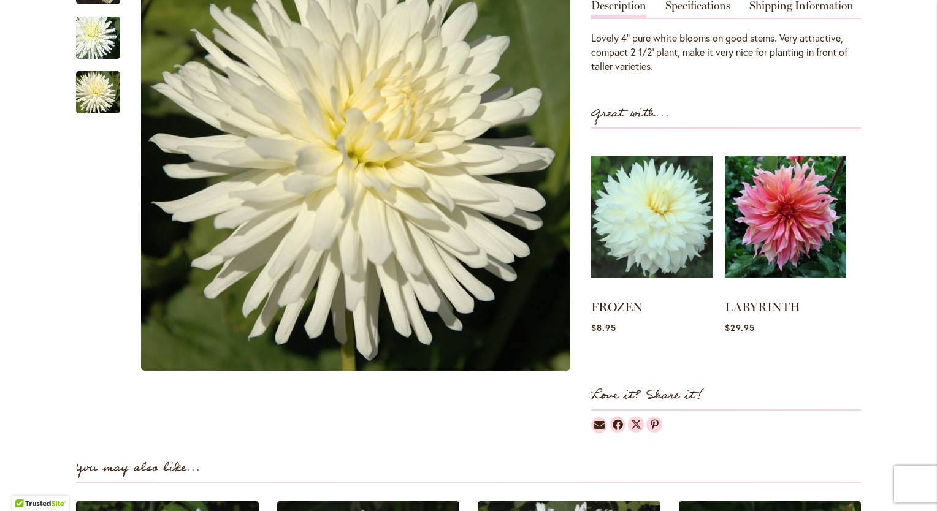
scroll to position [204, 0]
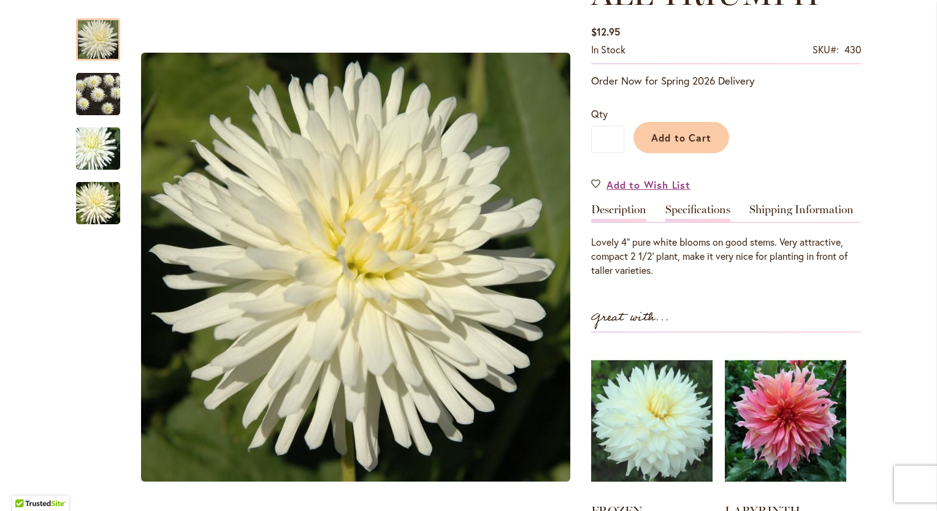
click at [697, 211] on link "Specifications" at bounding box center [697, 213] width 65 height 18
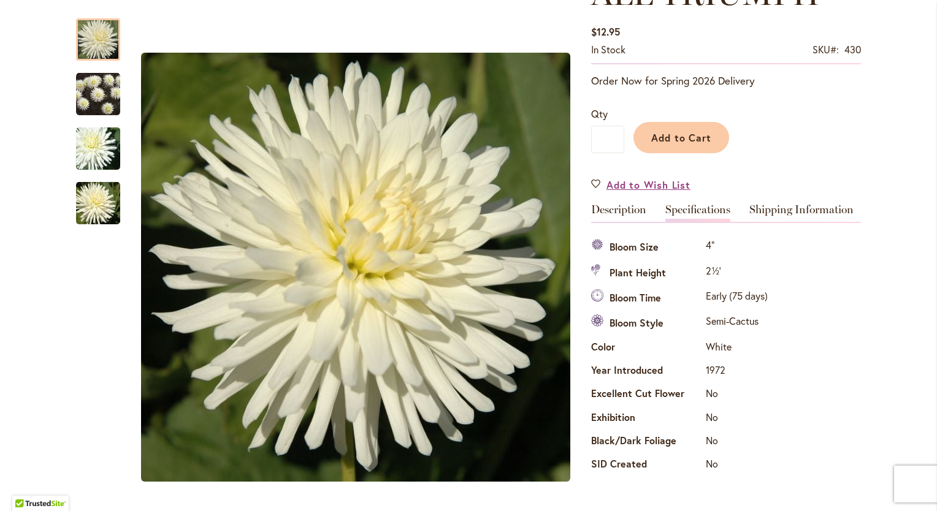
scroll to position [0, 0]
